Goal: Transaction & Acquisition: Subscribe to service/newsletter

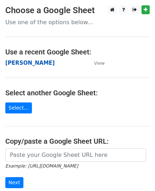
click at [28, 64] on strong "[PERSON_NAME]" at bounding box center [29, 63] width 49 height 6
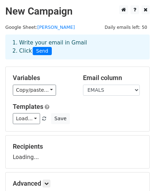
click at [25, 124] on div "Variables Copy/paste... {{EMALS}} Email column EMALS Templates Load... First Lo…" at bounding box center [78, 99] width 144 height 64
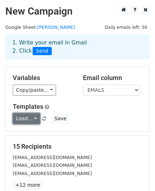
click at [28, 119] on link "Load..." at bounding box center [26, 118] width 27 height 11
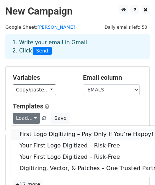
click at [47, 134] on link "First Logo Digitizing – Pay Only If You’re Happy!" at bounding box center [92, 134] width 163 height 11
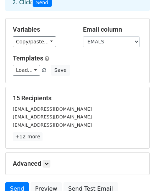
scroll to position [106, 0]
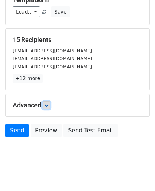
click at [48, 106] on link at bounding box center [47, 105] width 8 height 8
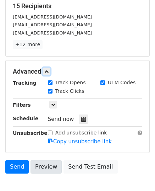
scroll to position [177, 0]
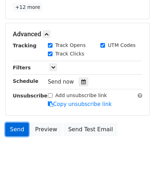
click at [19, 127] on link "Send" at bounding box center [16, 128] width 23 height 13
